Goal: Task Accomplishment & Management: Use online tool/utility

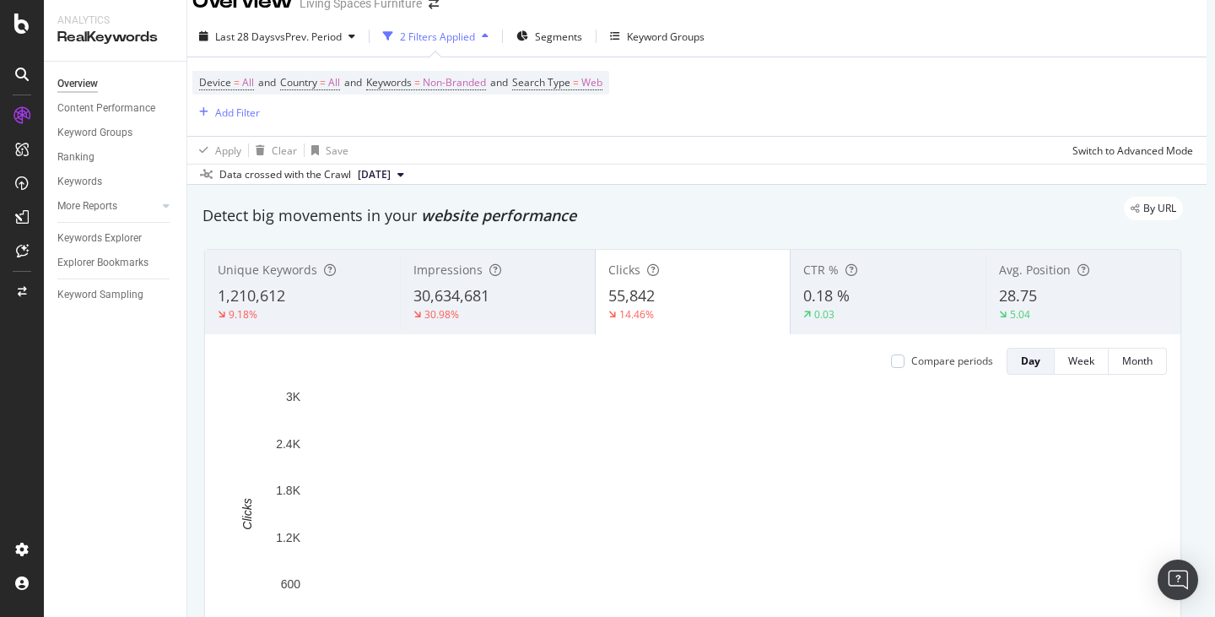
scroll to position [0, 8]
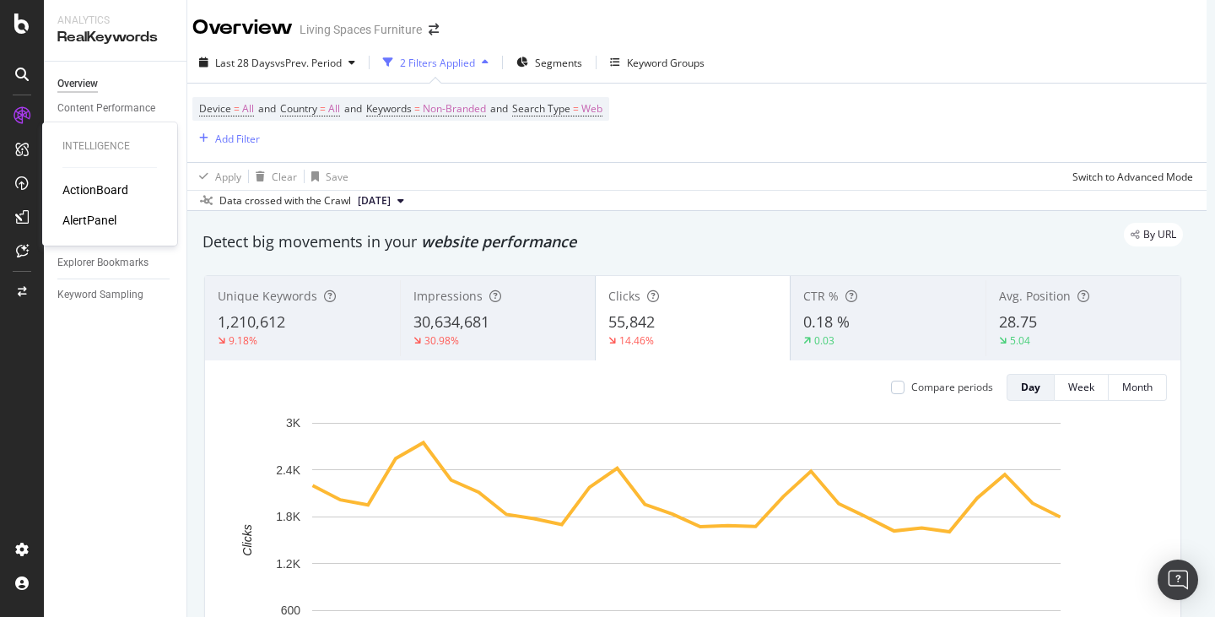
click at [95, 192] on div "ActionBoard" at bounding box center [95, 189] width 66 height 17
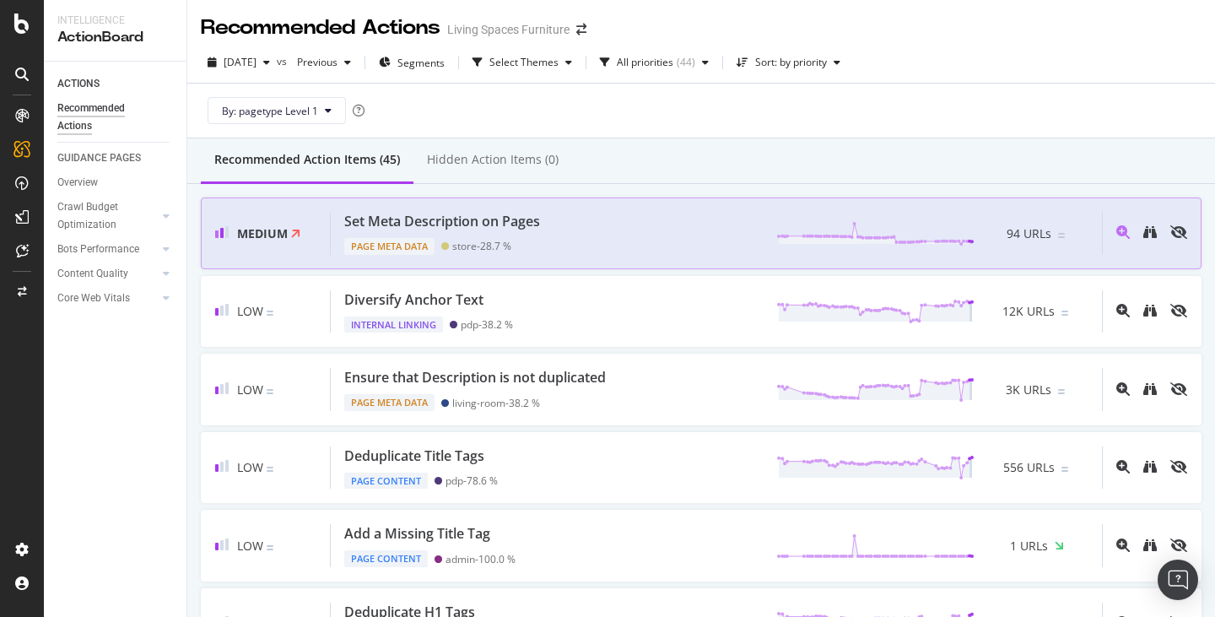
click at [315, 245] on div "Medium" at bounding box center [273, 233] width 116 height 43
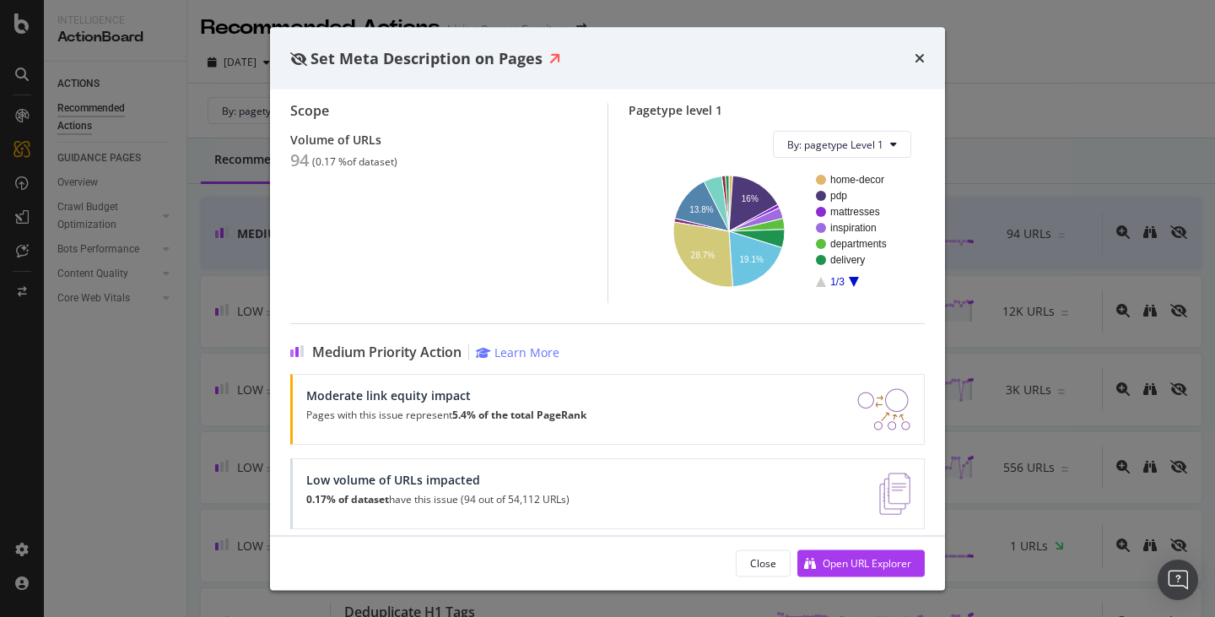
scroll to position [144, 0]
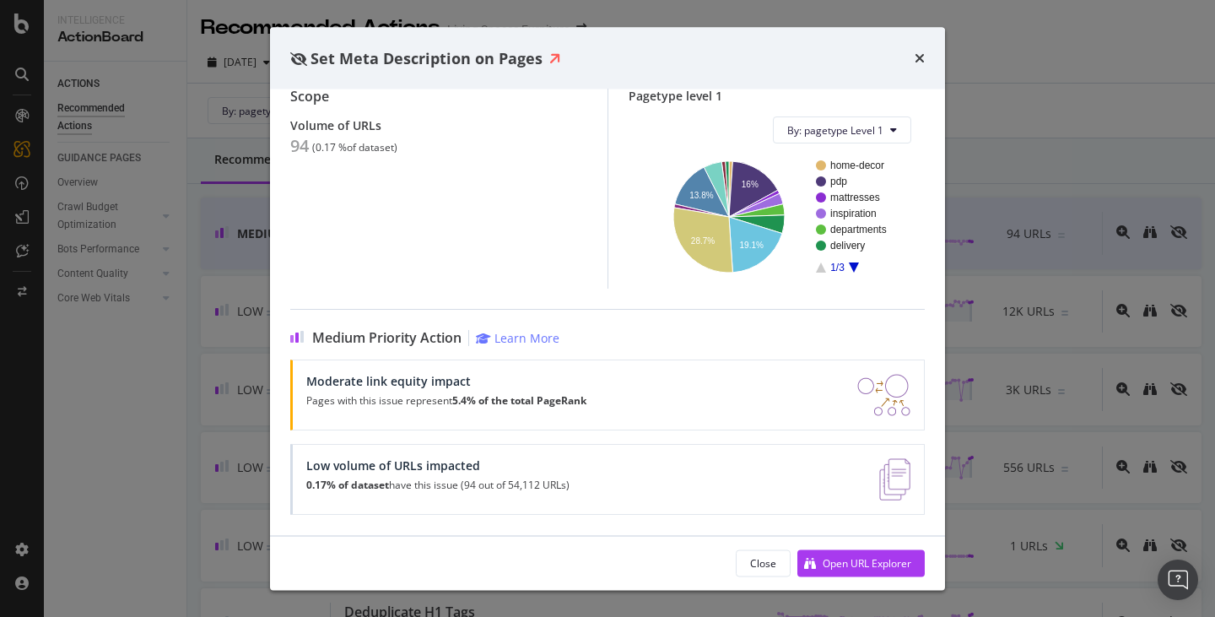
click at [849, 268] on icon "A chart." at bounding box center [854, 268] width 10 height 10
click at [816, 267] on rect "A chart." at bounding box center [854, 217] width 77 height 112
click at [816, 270] on icon "A chart." at bounding box center [821, 268] width 10 height 10
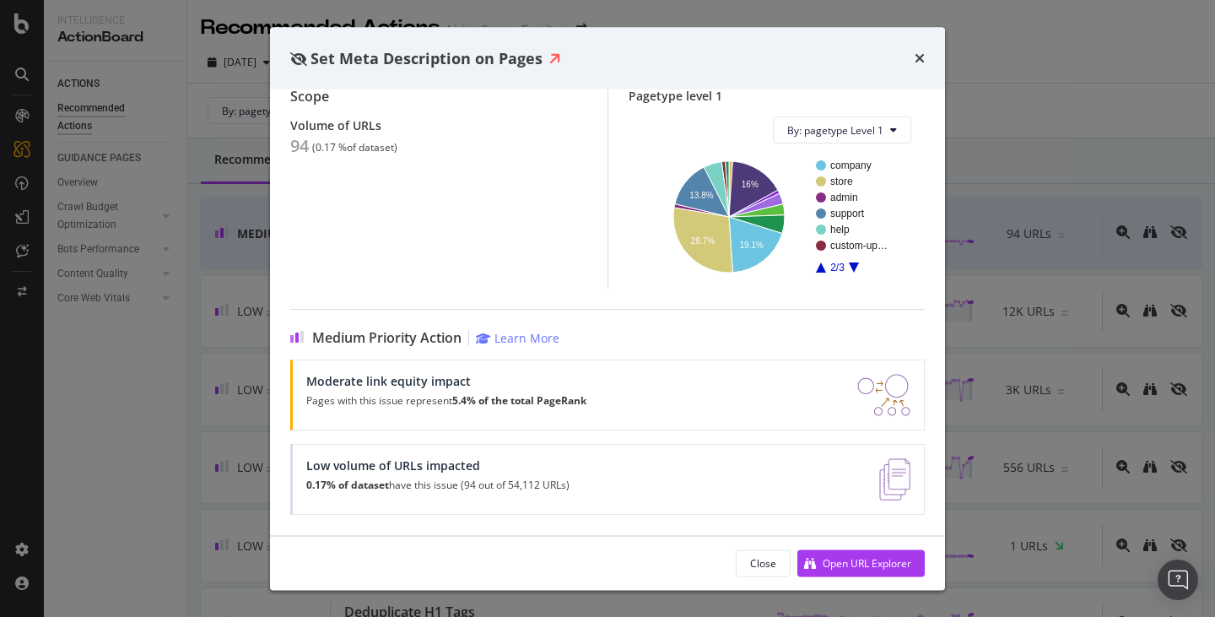
click at [816, 270] on icon "A chart." at bounding box center [821, 268] width 10 height 10
click at [866, 567] on div "Open URL Explorer" at bounding box center [866, 562] width 89 height 14
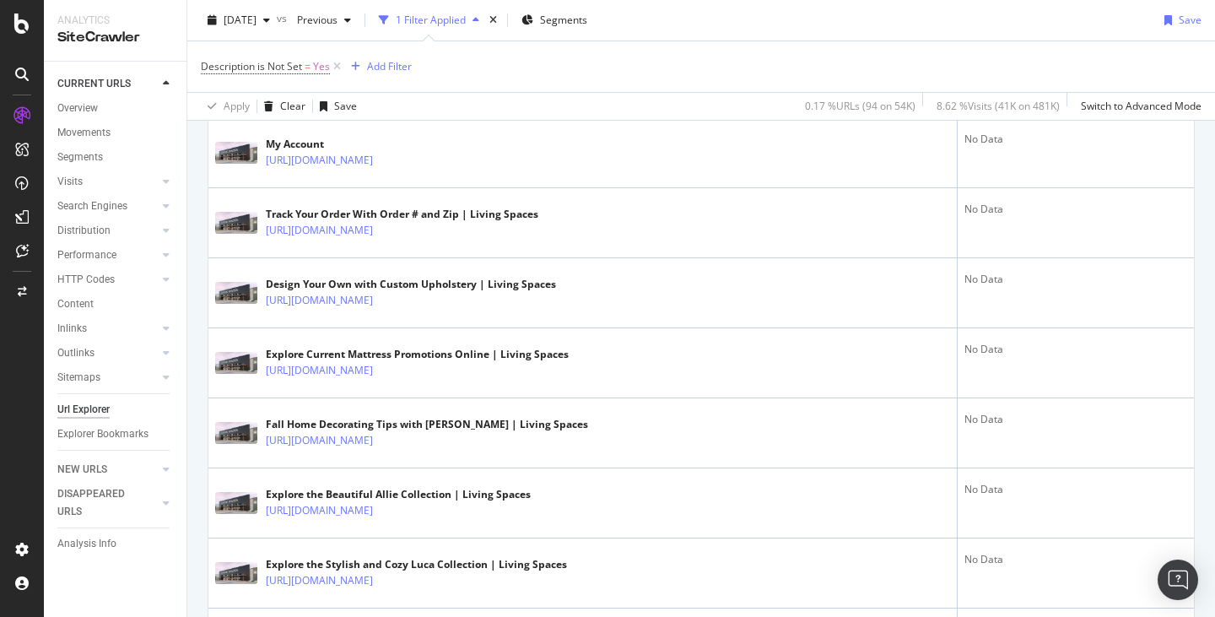
scroll to position [509, 0]
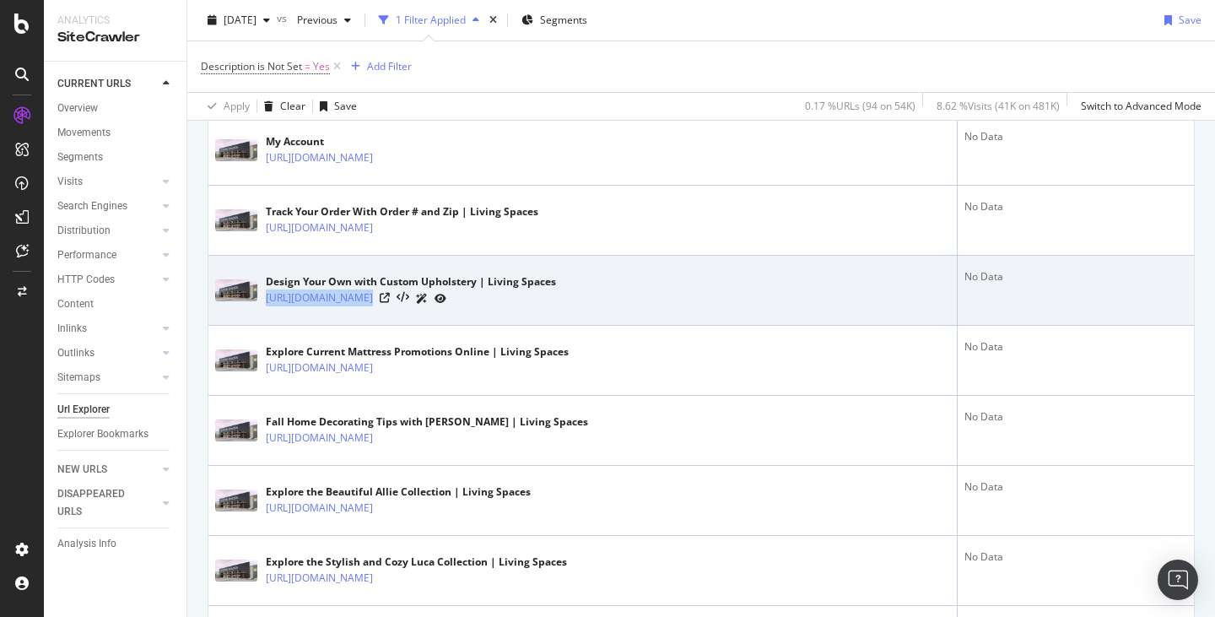
drag, startPoint x: 263, startPoint y: 299, endPoint x: 352, endPoint y: 315, distance: 90.0
click at [352, 315] on td "Design Your Own with Custom Upholstery | Living Spaces https://www.livingspaces…" at bounding box center [582, 291] width 749 height 70
click at [390, 296] on icon at bounding box center [385, 298] width 10 height 10
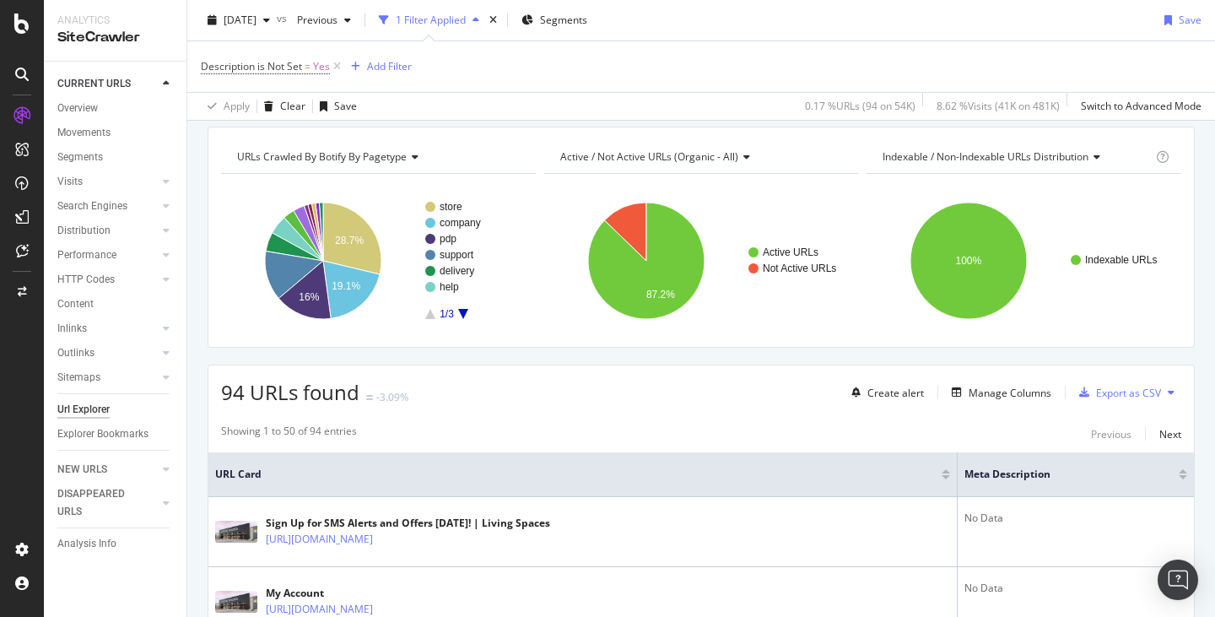
scroll to position [58, 0]
click at [1136, 391] on div "Export as CSV" at bounding box center [1128, 392] width 65 height 14
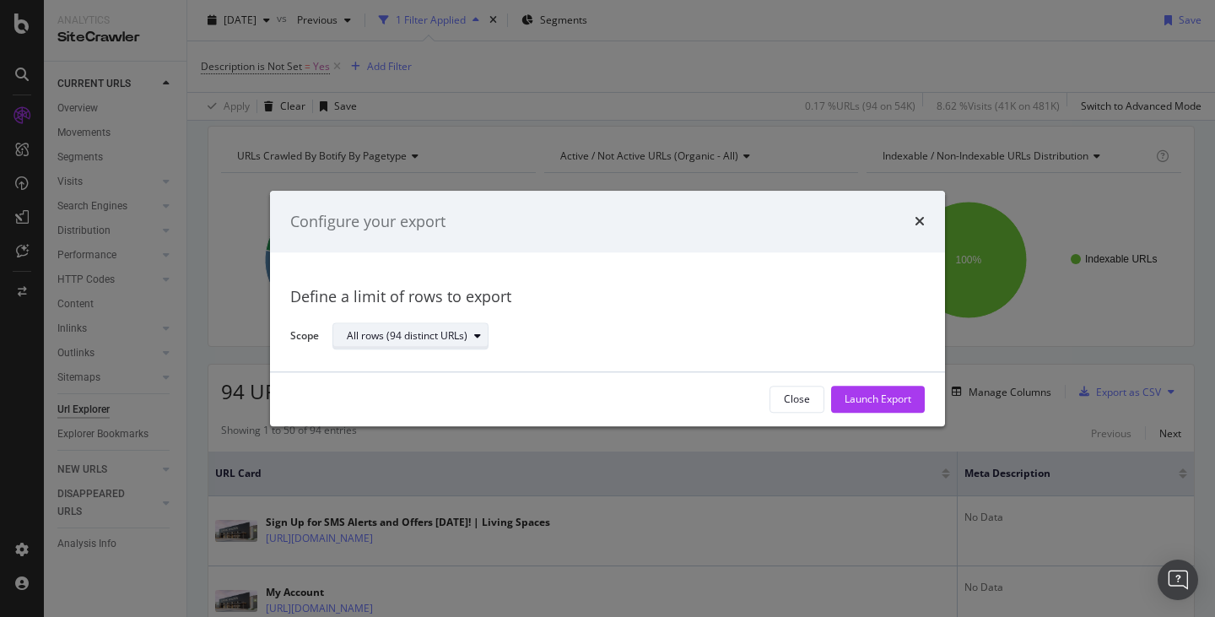
click at [405, 328] on div "All rows (94 distinct URLs)" at bounding box center [417, 337] width 141 height 24
click at [444, 364] on div "All rows (94 distinct URLs)" at bounding box center [419, 365] width 130 height 14
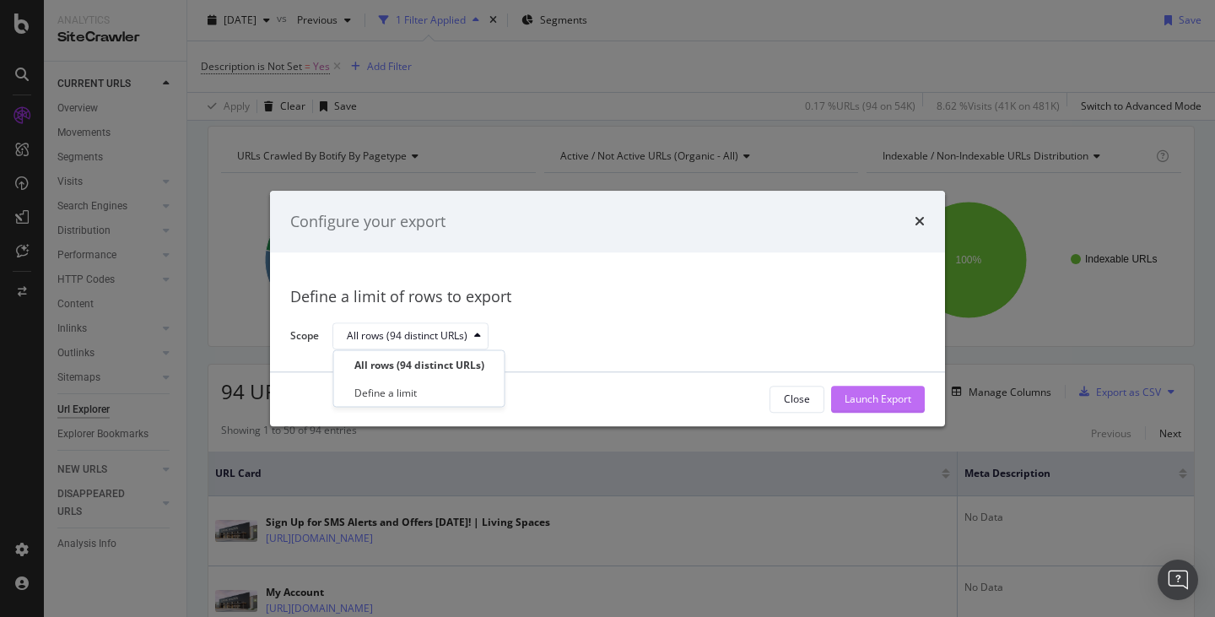
click at [877, 393] on div "Launch Export" at bounding box center [877, 399] width 67 height 14
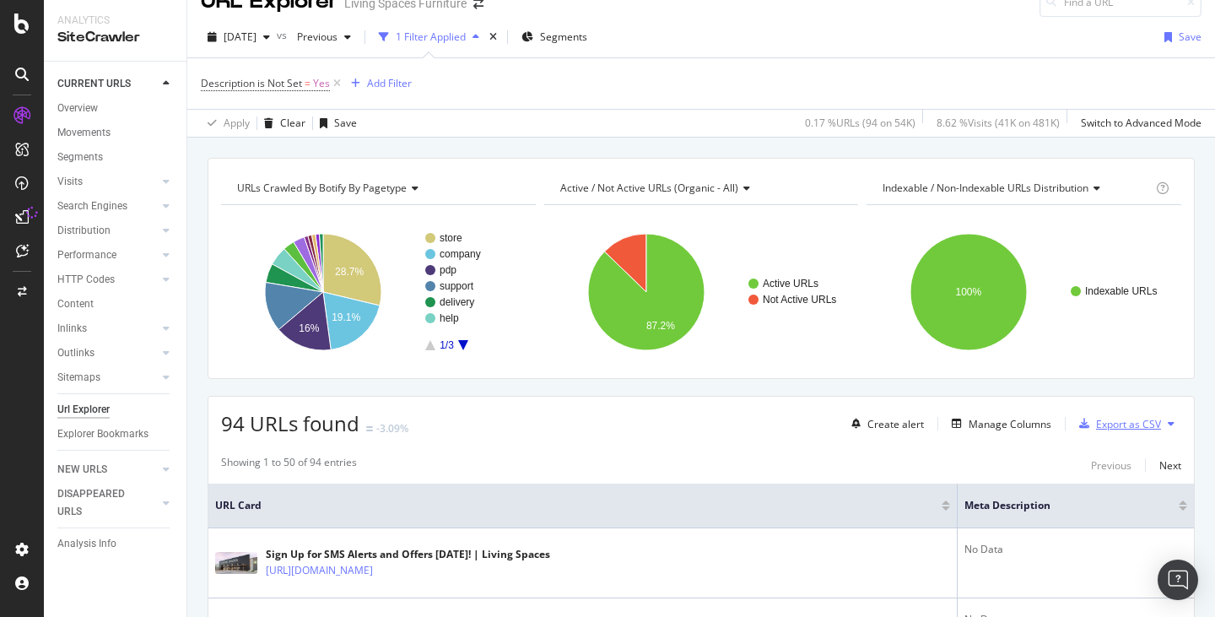
scroll to position [0, 0]
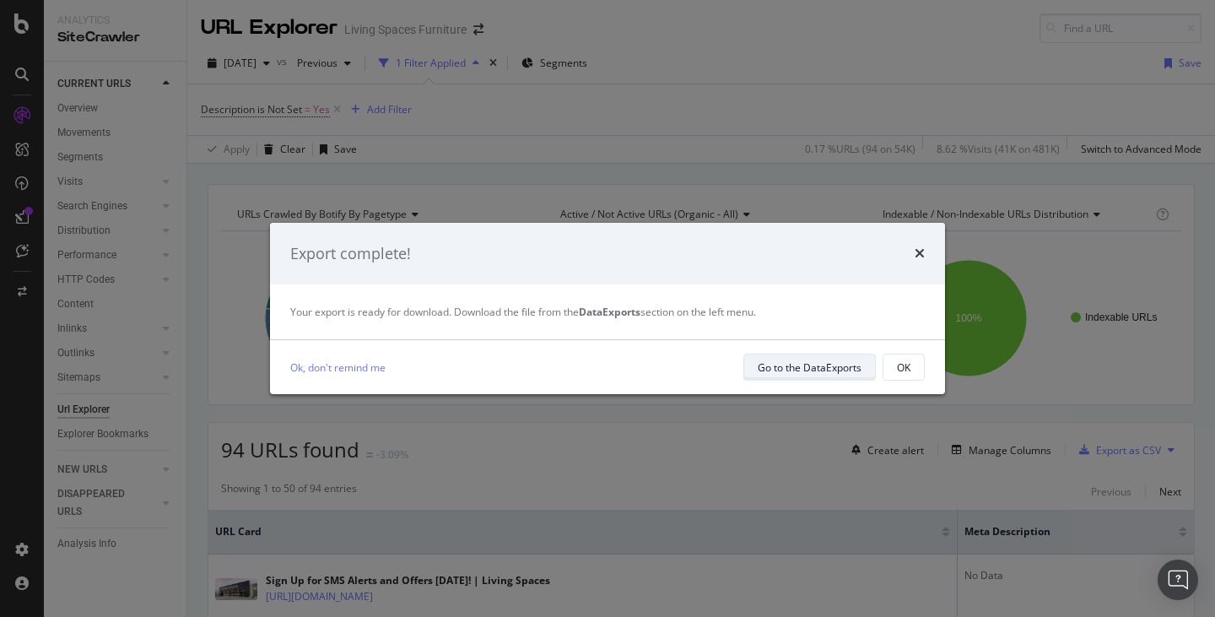
click at [828, 359] on div "Go to the DataExports" at bounding box center [809, 367] width 104 height 24
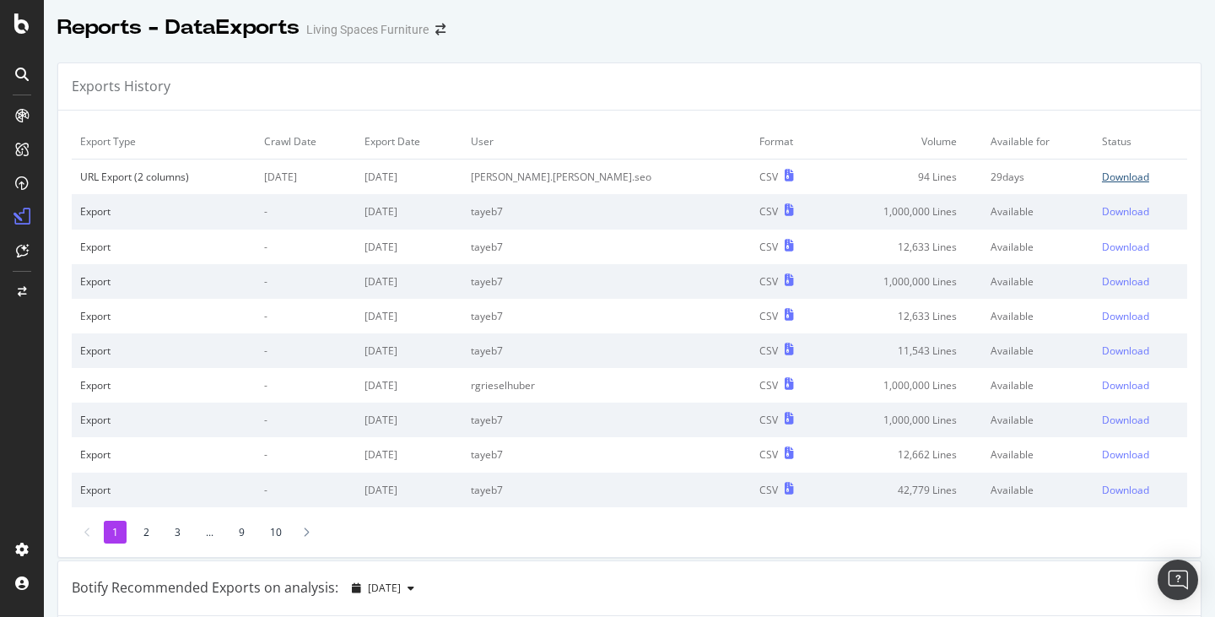
click at [1102, 175] on div "Download" at bounding box center [1125, 177] width 47 height 14
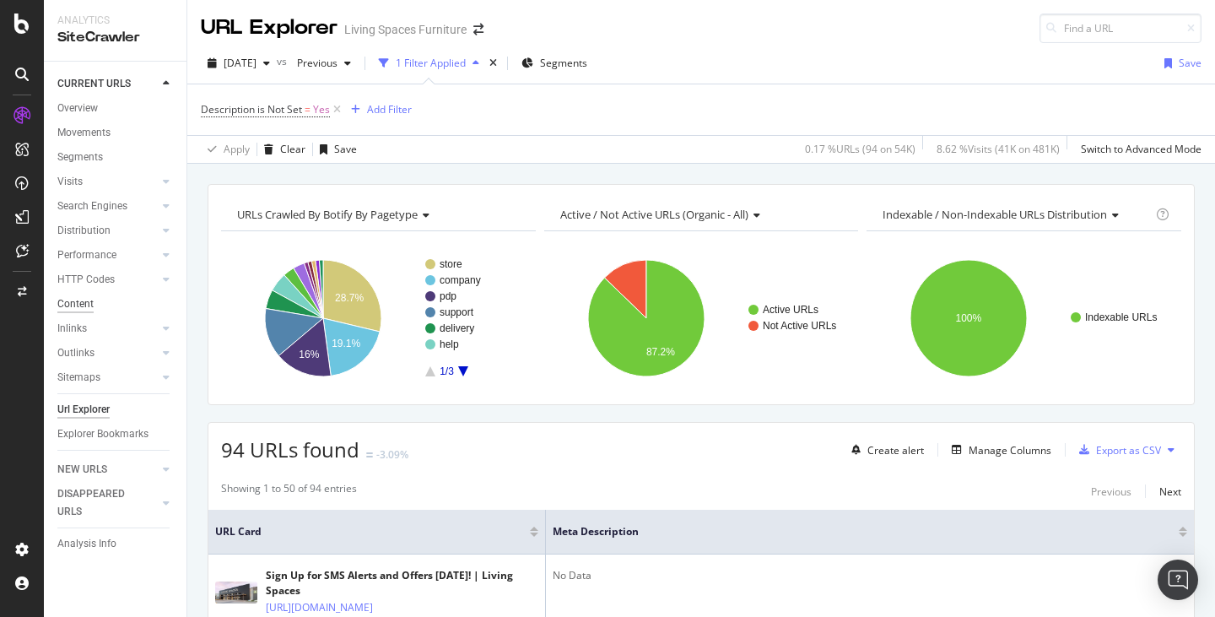
click at [78, 306] on div "Content" at bounding box center [75, 304] width 36 height 18
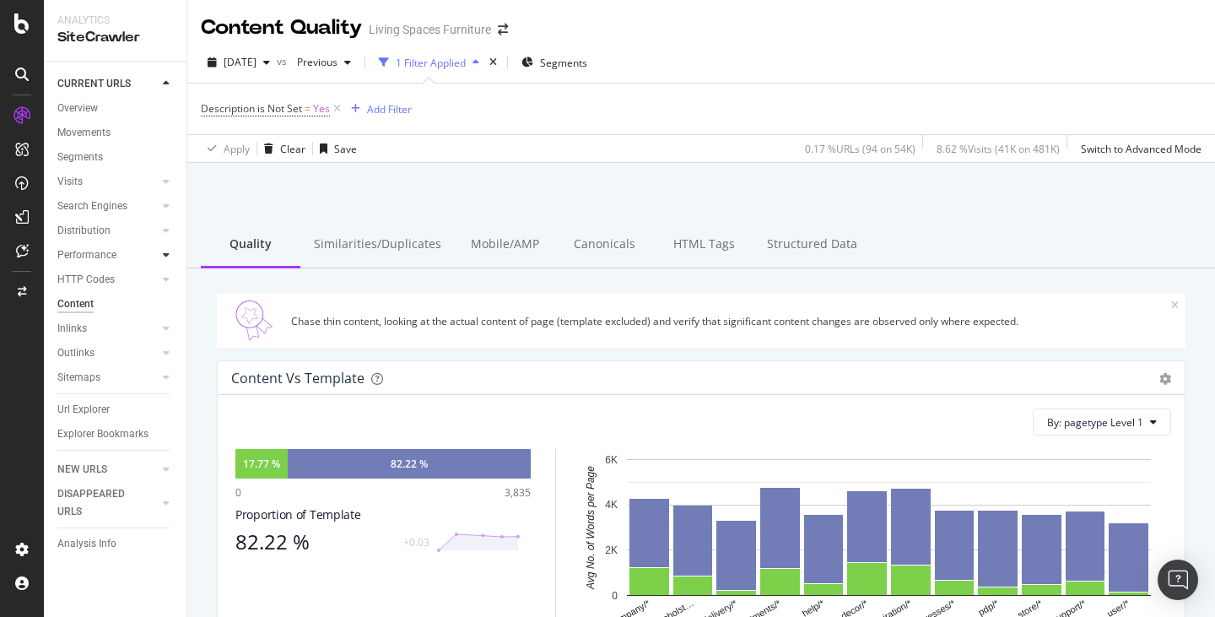
click at [160, 253] on div at bounding box center [166, 254] width 17 height 17
click at [163, 258] on icon at bounding box center [166, 255] width 7 height 10
click at [91, 189] on div "ActionBoard" at bounding box center [95, 189] width 66 height 17
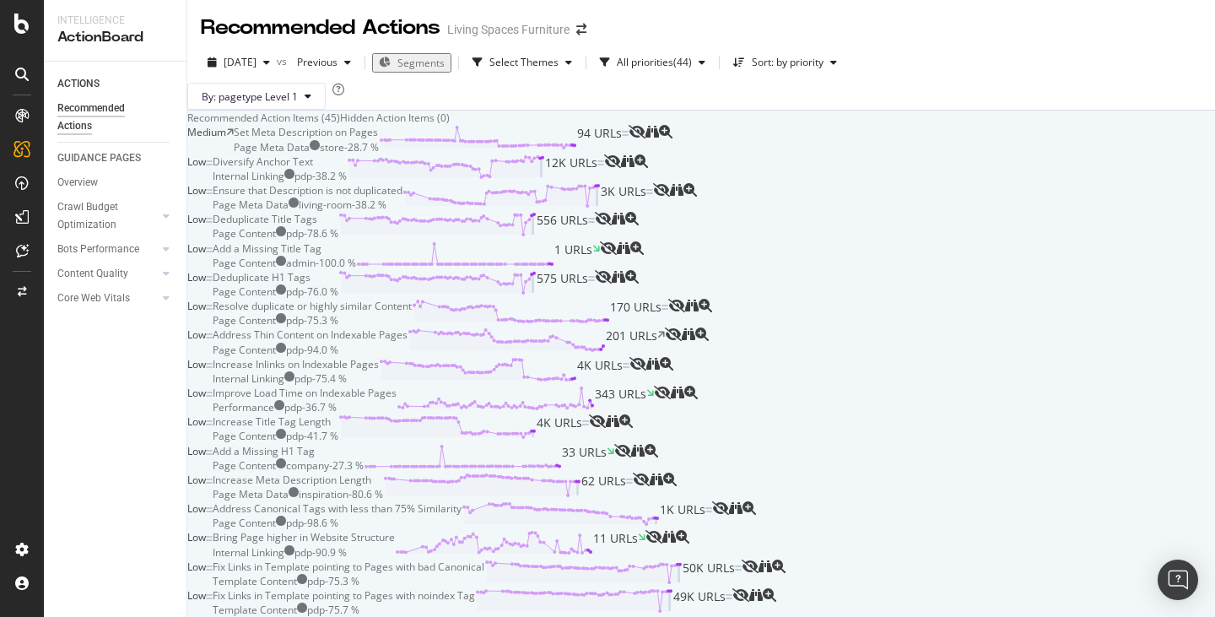
click at [450, 125] on div "Hidden Action Items (0)" at bounding box center [395, 118] width 110 height 14
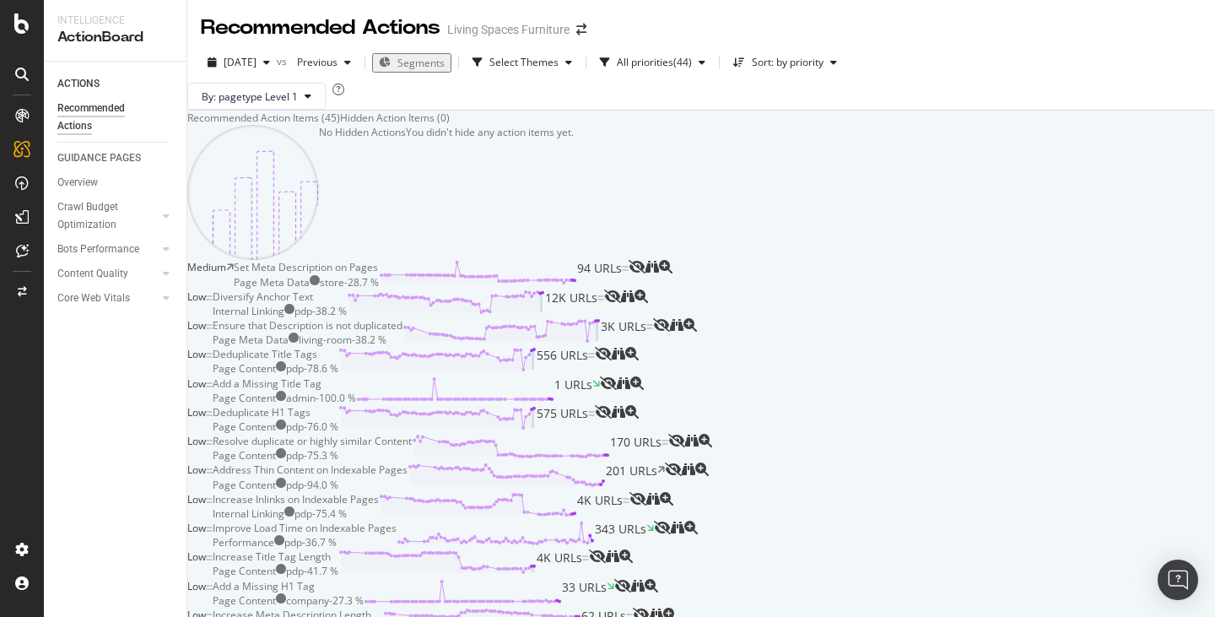
click at [340, 125] on div "Recommended Action Items (45)" at bounding box center [263, 118] width 153 height 14
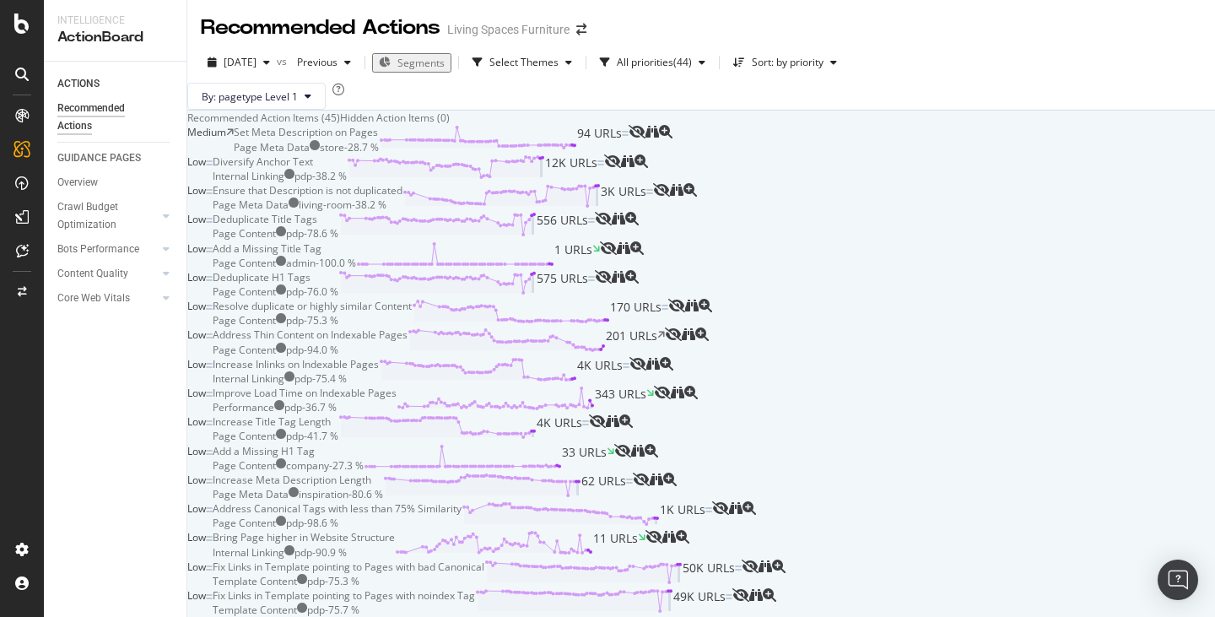
click at [817, 102] on div "By: pagetype Level 1" at bounding box center [700, 96] width 1027 height 27
click at [115, 402] on div "ACTIONS Recommended Actions GUIDANCE PAGES Overview Crawl Budget Optimization L…" at bounding box center [115, 339] width 143 height 555
